Goal: Task Accomplishment & Management: Manage account settings

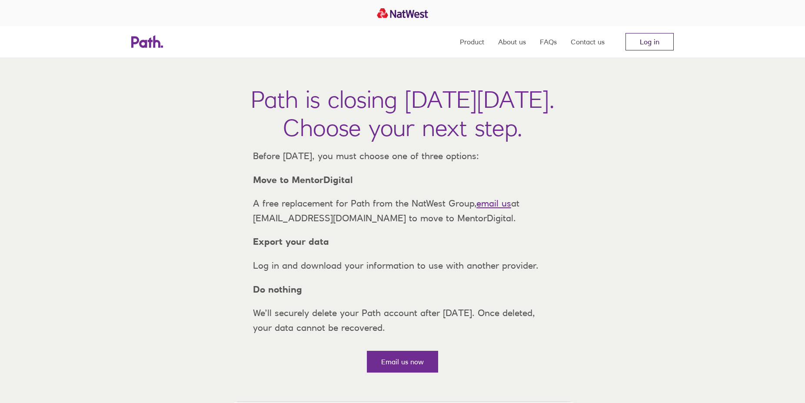
click at [640, 42] on link "Log in" at bounding box center [649, 41] width 48 height 17
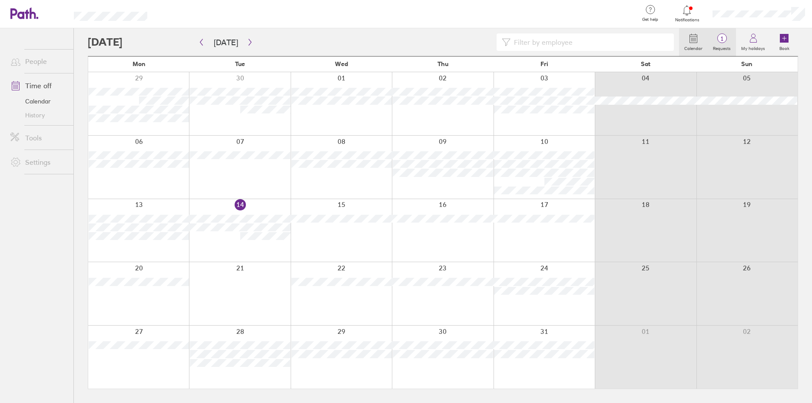
click at [724, 42] on span "1" at bounding box center [722, 38] width 28 height 7
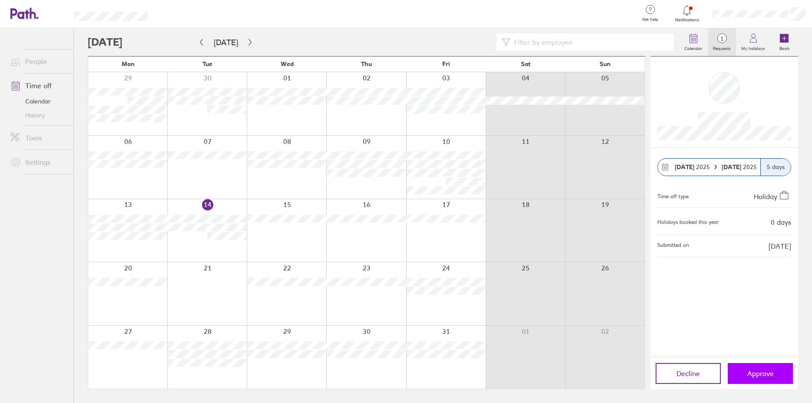
click at [780, 376] on button "Approve" at bounding box center [760, 373] width 65 height 21
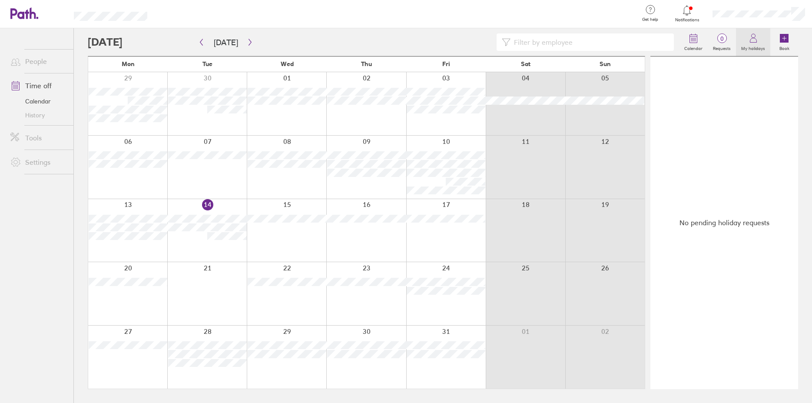
click at [748, 50] on label "My holidays" at bounding box center [753, 47] width 34 height 8
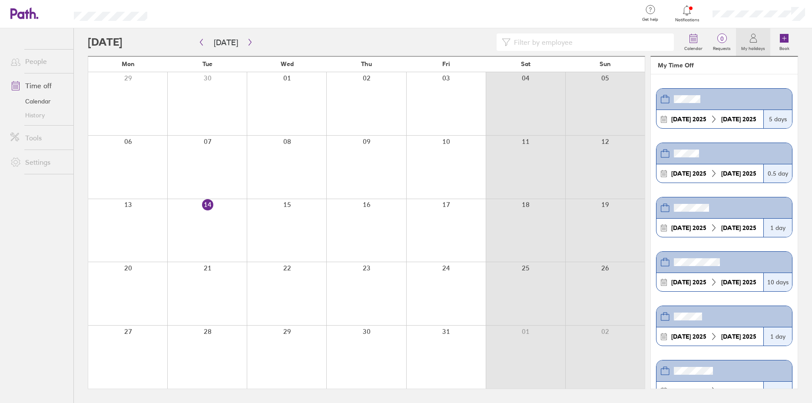
click at [687, 13] on icon at bounding box center [687, 10] width 10 height 10
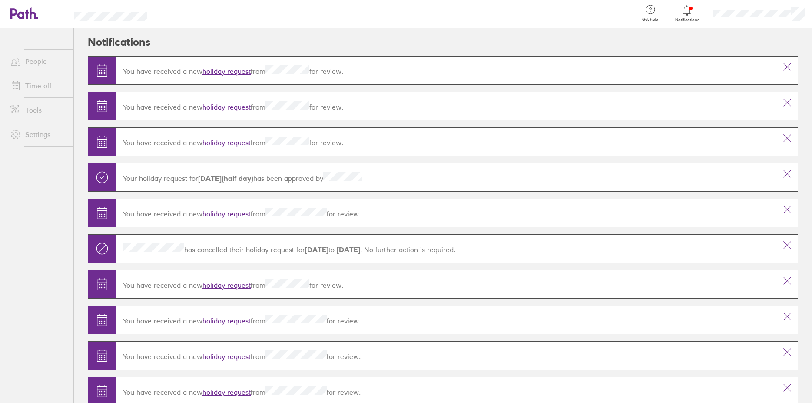
click at [686, 17] on link "Notifications" at bounding box center [687, 13] width 28 height 18
